Goal: Task Accomplishment & Management: Complete application form

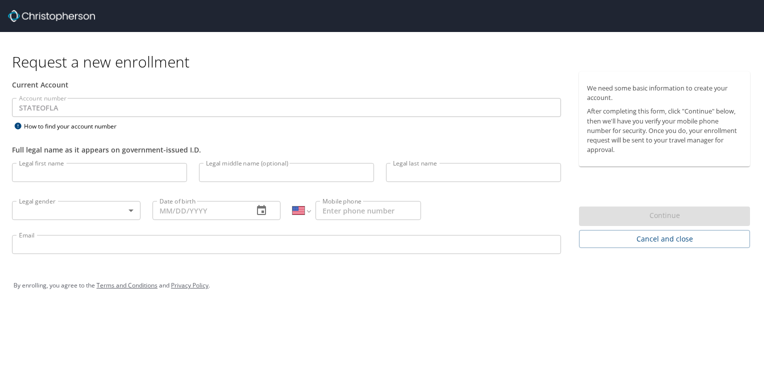
select select "US"
click at [108, 173] on input "Legal first name" at bounding box center [99, 172] width 175 height 19
type input "L"
type input "VIOLET"
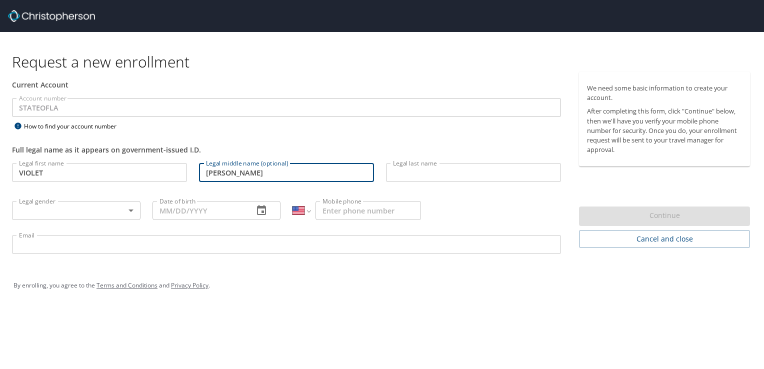
type input "[PERSON_NAME]"
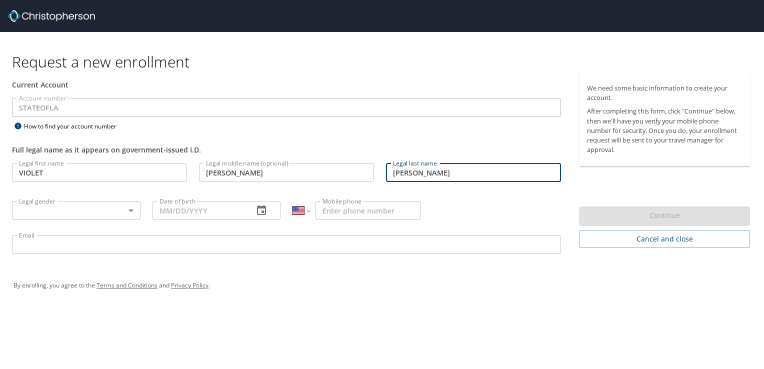
type input "[PERSON_NAME]"
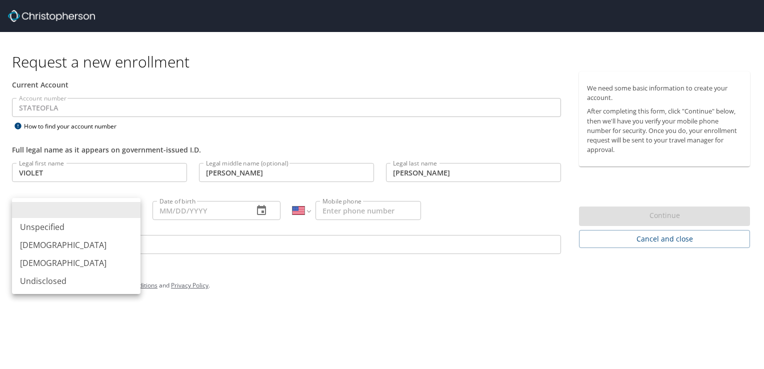
click at [107, 209] on body "Request a new enrollment Current Account Account number STATEOFLA Account numbe…" at bounding box center [382, 184] width 764 height 369
click at [46, 266] on li "[DEMOGRAPHIC_DATA]" at bounding box center [76, 263] width 129 height 18
type input "[DEMOGRAPHIC_DATA]"
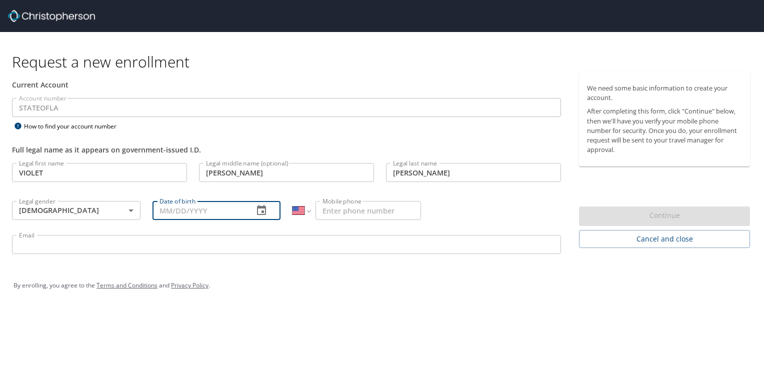
click at [180, 210] on input "Date of birth" at bounding box center [200, 210] width 94 height 19
type input "[DATE]"
click at [326, 210] on input "Mobile phone" at bounding box center [369, 210] width 106 height 19
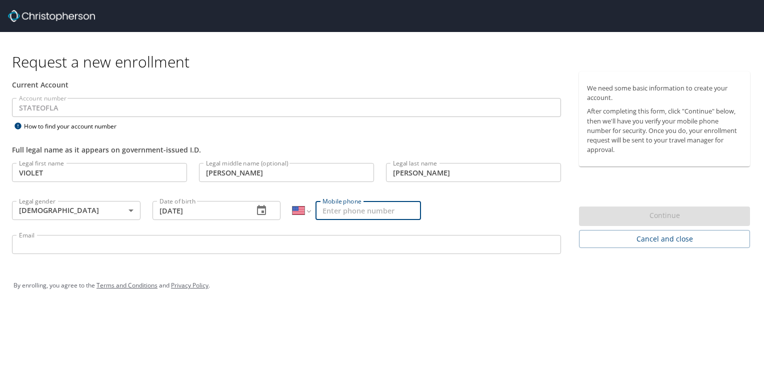
type input "[PHONE_NUMBER]"
click at [309, 240] on input "Email" at bounding box center [286, 244] width 549 height 19
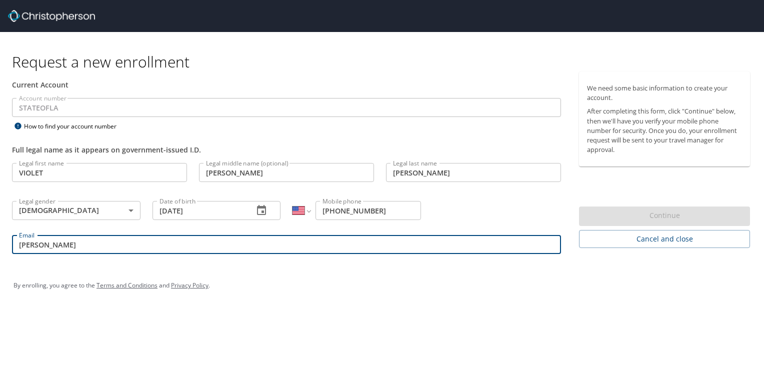
type input "[EMAIL_ADDRESS][DOMAIN_NAME][US_STATE]"
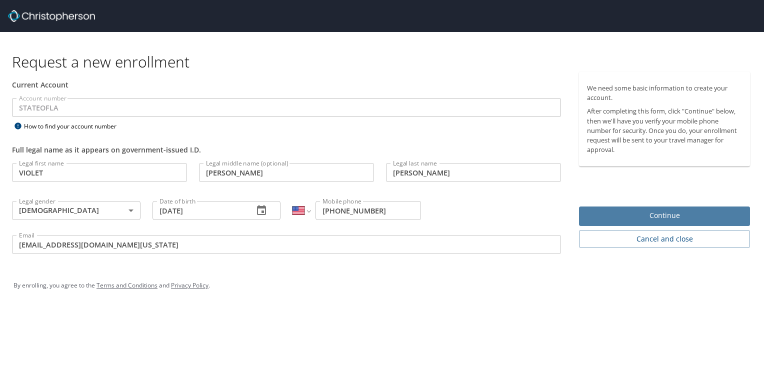
click at [592, 223] on button "Continue" at bounding box center [664, 217] width 171 height 20
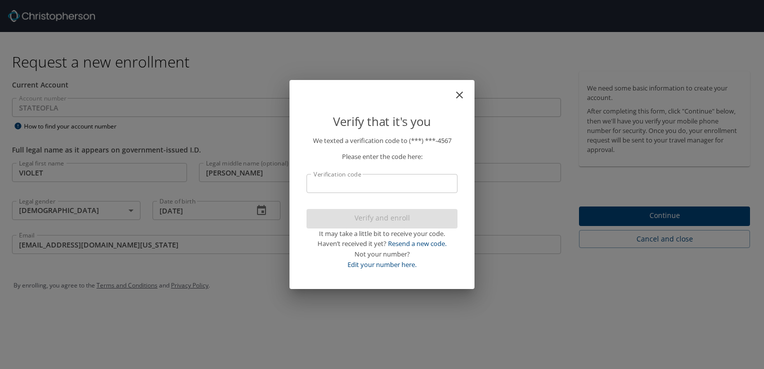
click at [412, 179] on input "Verification code" at bounding box center [382, 183] width 151 height 19
type input "022"
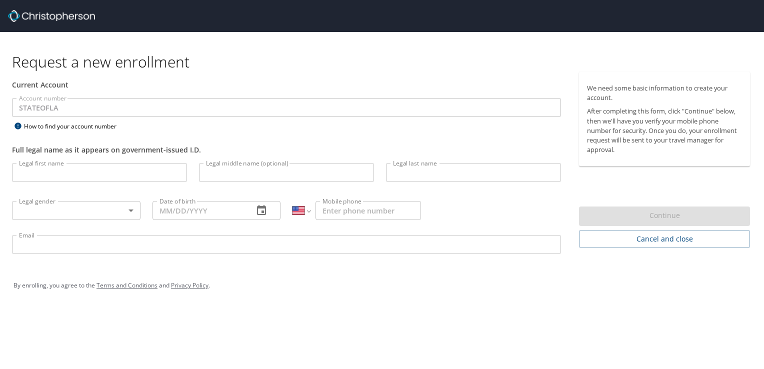
select select "US"
click at [96, 175] on input "Legal first name" at bounding box center [99, 172] width 175 height 19
type input "VIOLET"
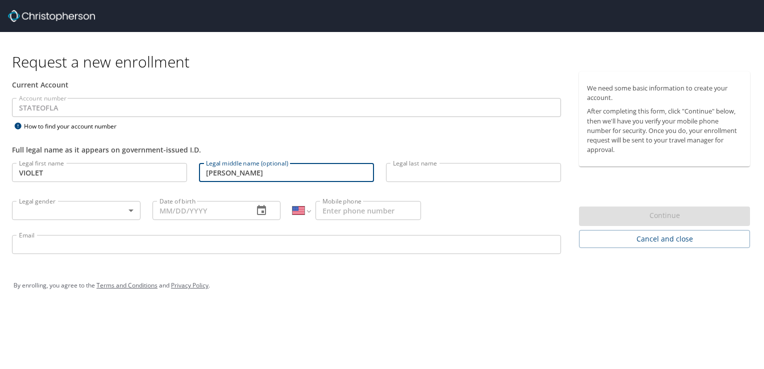
type input "[PERSON_NAME]"
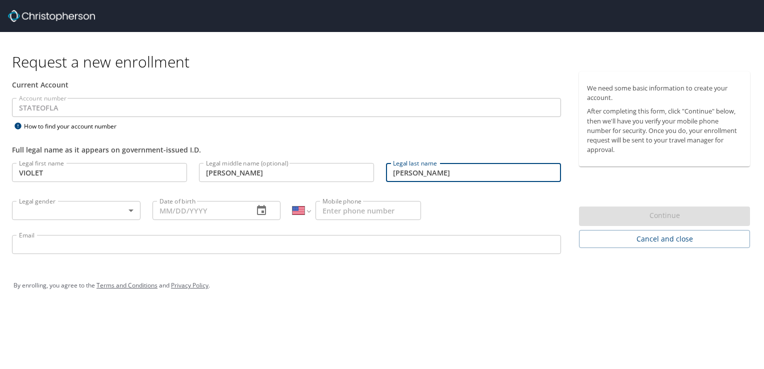
type input "[PERSON_NAME]"
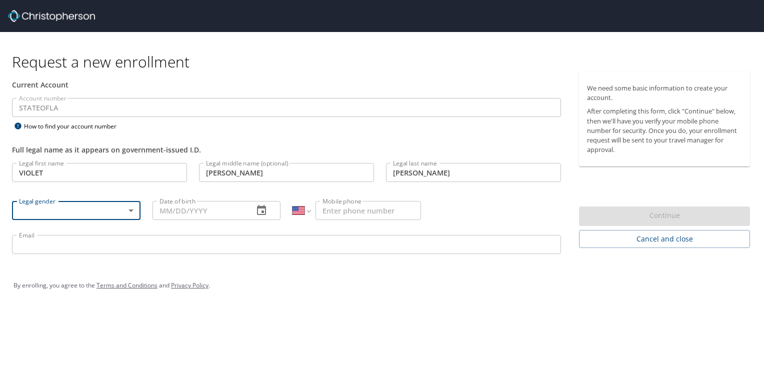
click at [96, 203] on body "Request a new enrollment Current Account Account number STATEOFLA Account numbe…" at bounding box center [382, 184] width 764 height 369
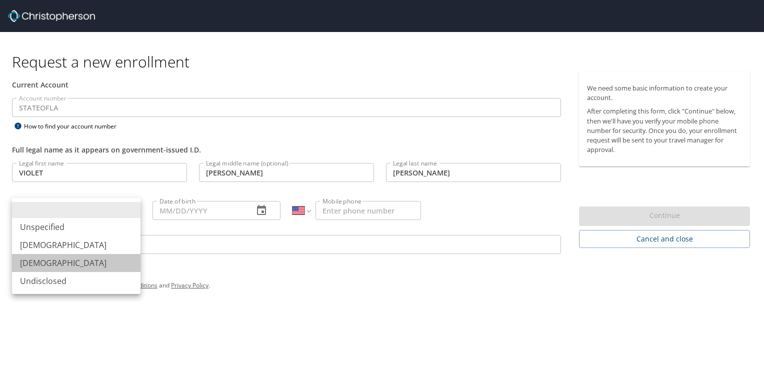
click at [58, 263] on li "[DEMOGRAPHIC_DATA]" at bounding box center [76, 263] width 129 height 18
type input "[DEMOGRAPHIC_DATA]"
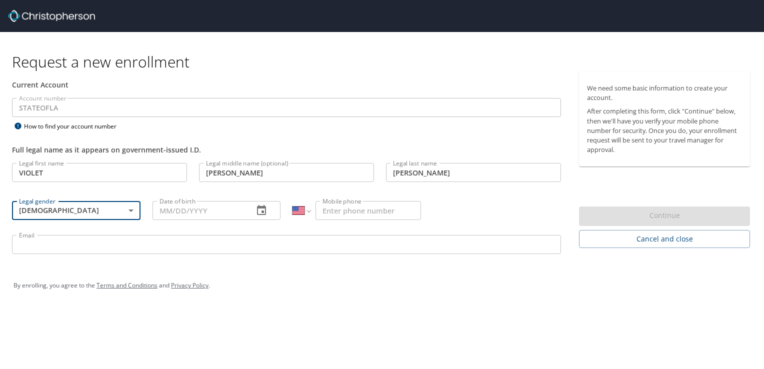
click at [221, 214] on input "Date of birth" at bounding box center [200, 210] width 94 height 19
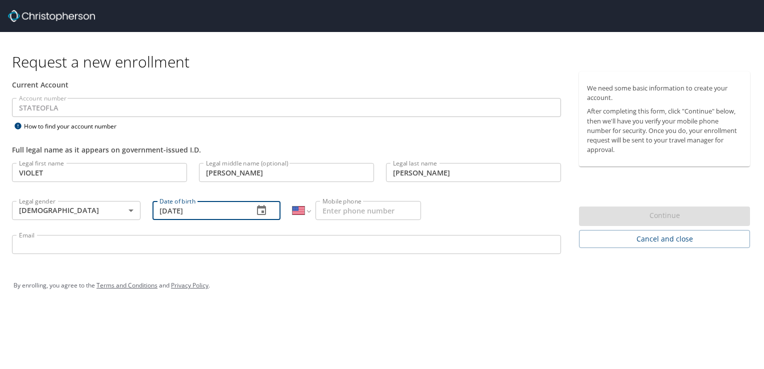
type input "[DATE]"
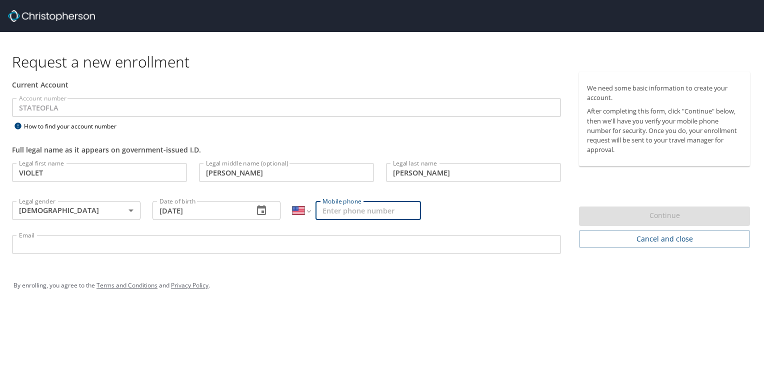
click at [330, 211] on input "Mobile phone" at bounding box center [369, 210] width 106 height 19
type input "(318) 308-4567"
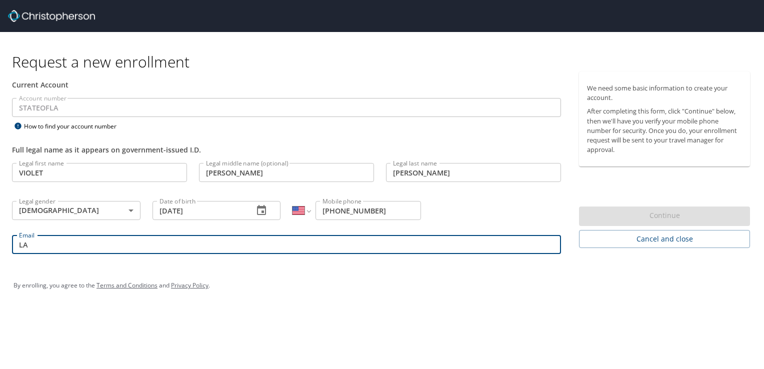
type input "[EMAIL_ADDRESS][DOMAIN_NAME][US_STATE]"
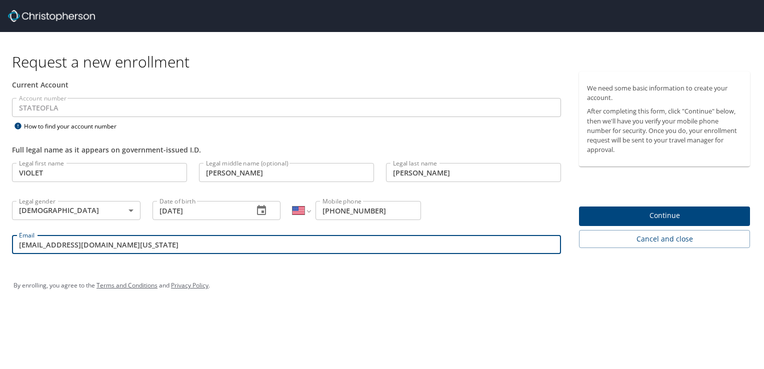
click at [690, 219] on span "Continue" at bounding box center [664, 216] width 155 height 13
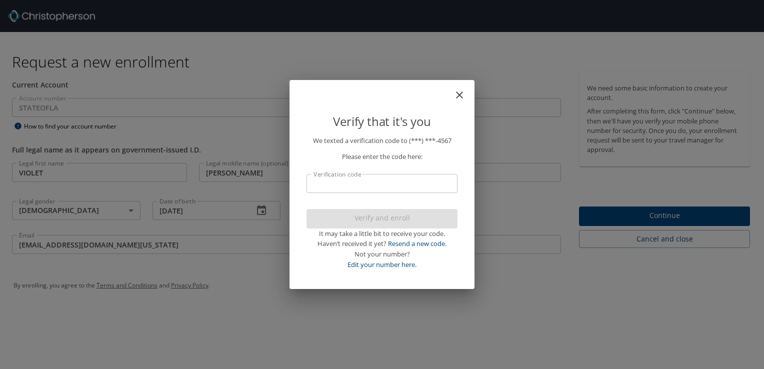
click at [433, 187] on input "Verification code" at bounding box center [382, 183] width 151 height 19
type input "7"
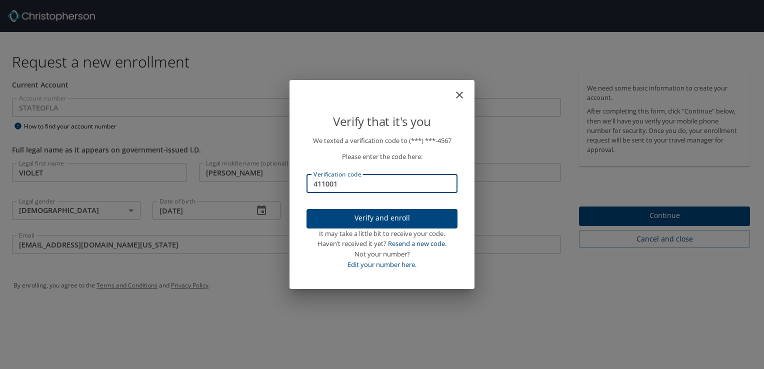
type input "411001"
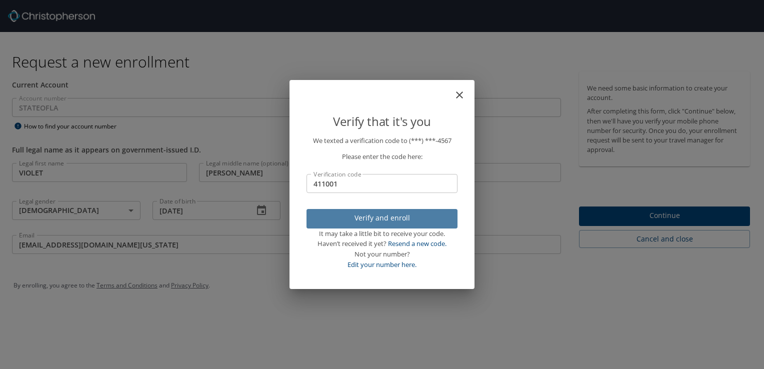
click at [414, 215] on span "Verify and enroll" at bounding box center [382, 218] width 135 height 13
click at [656, 213] on div "Verify that it's you We texted a verification code to (***) ***- 4567 Please en…" at bounding box center [382, 184] width 764 height 369
